Goal: Find specific page/section: Find specific page/section

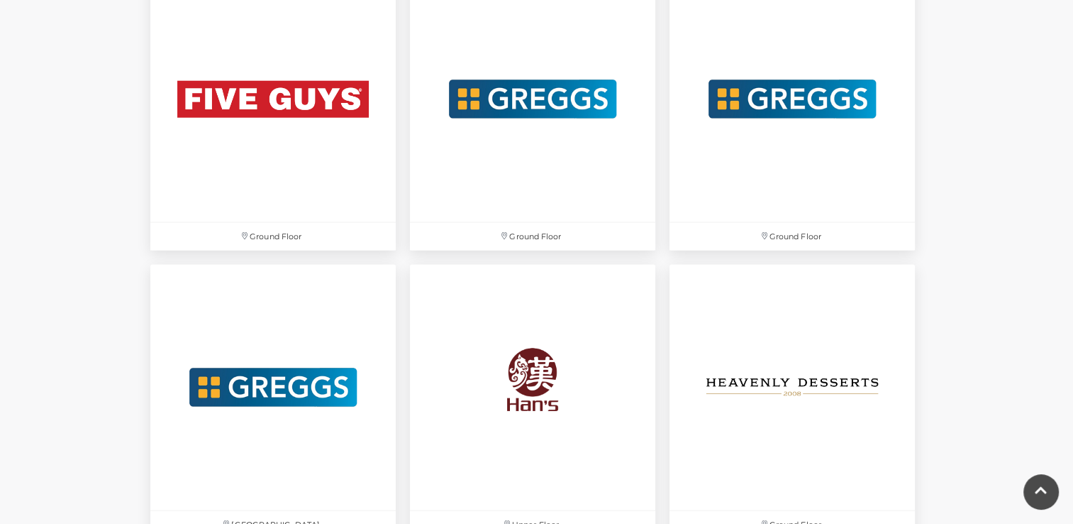
scroll to position [2767, 0]
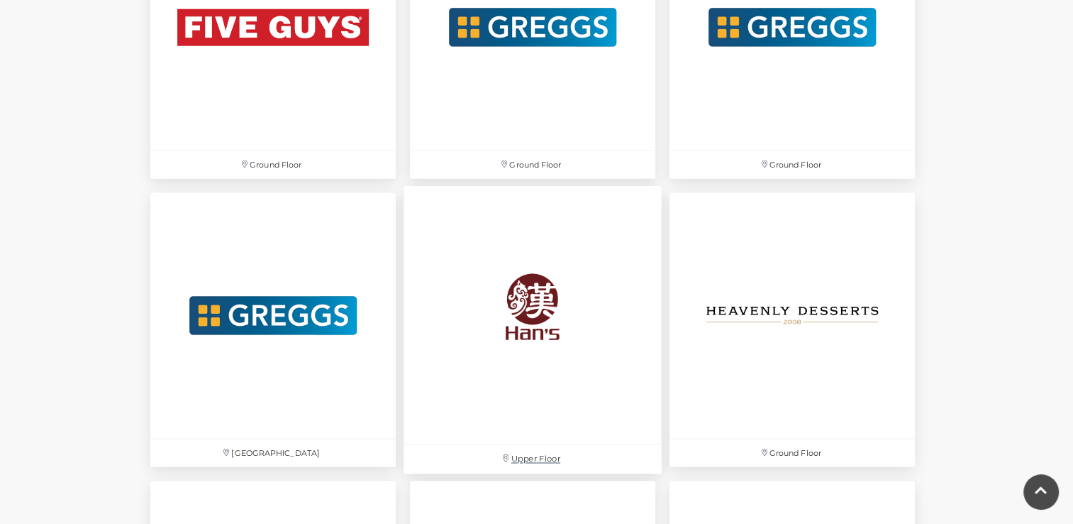
click at [529, 299] on img at bounding box center [533, 315] width 258 height 258
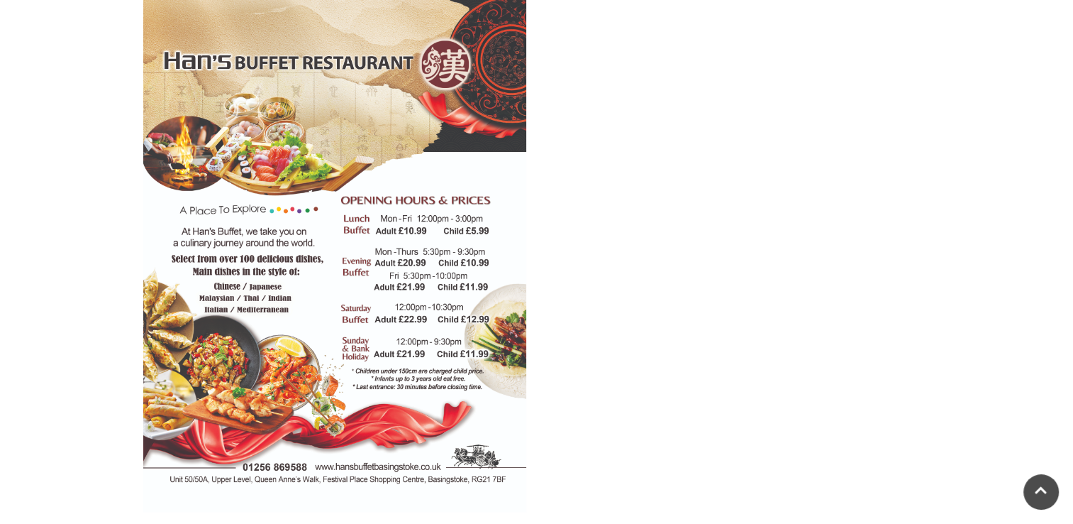
scroll to position [710, 0]
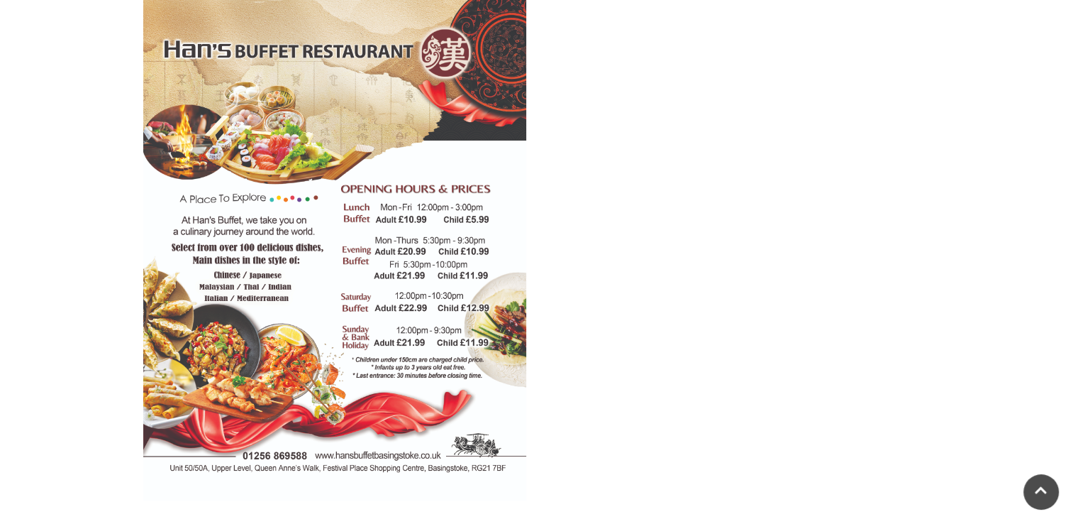
drag, startPoint x: 441, startPoint y: 453, endPoint x: 389, endPoint y: 456, distance: 52.6
click at [389, 456] on img at bounding box center [334, 229] width 383 height 542
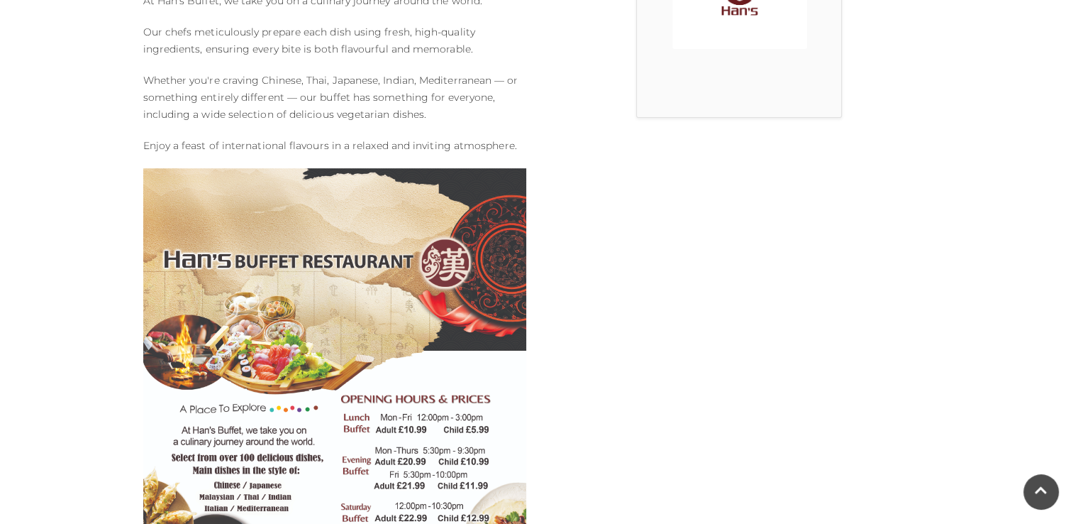
scroll to position [355, 0]
